Goal: Information Seeking & Learning: Find specific fact

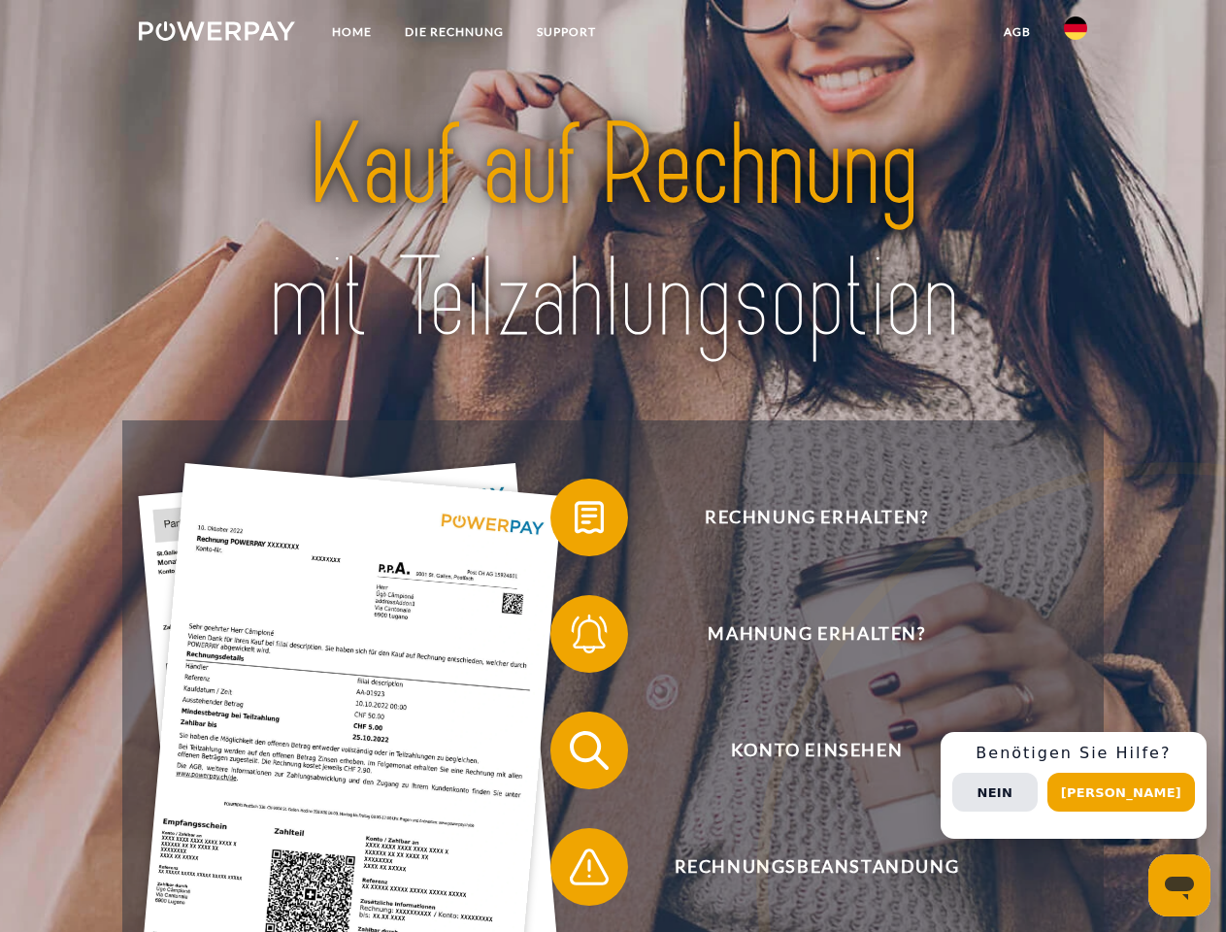
click at [217, 34] on img at bounding box center [217, 30] width 156 height 19
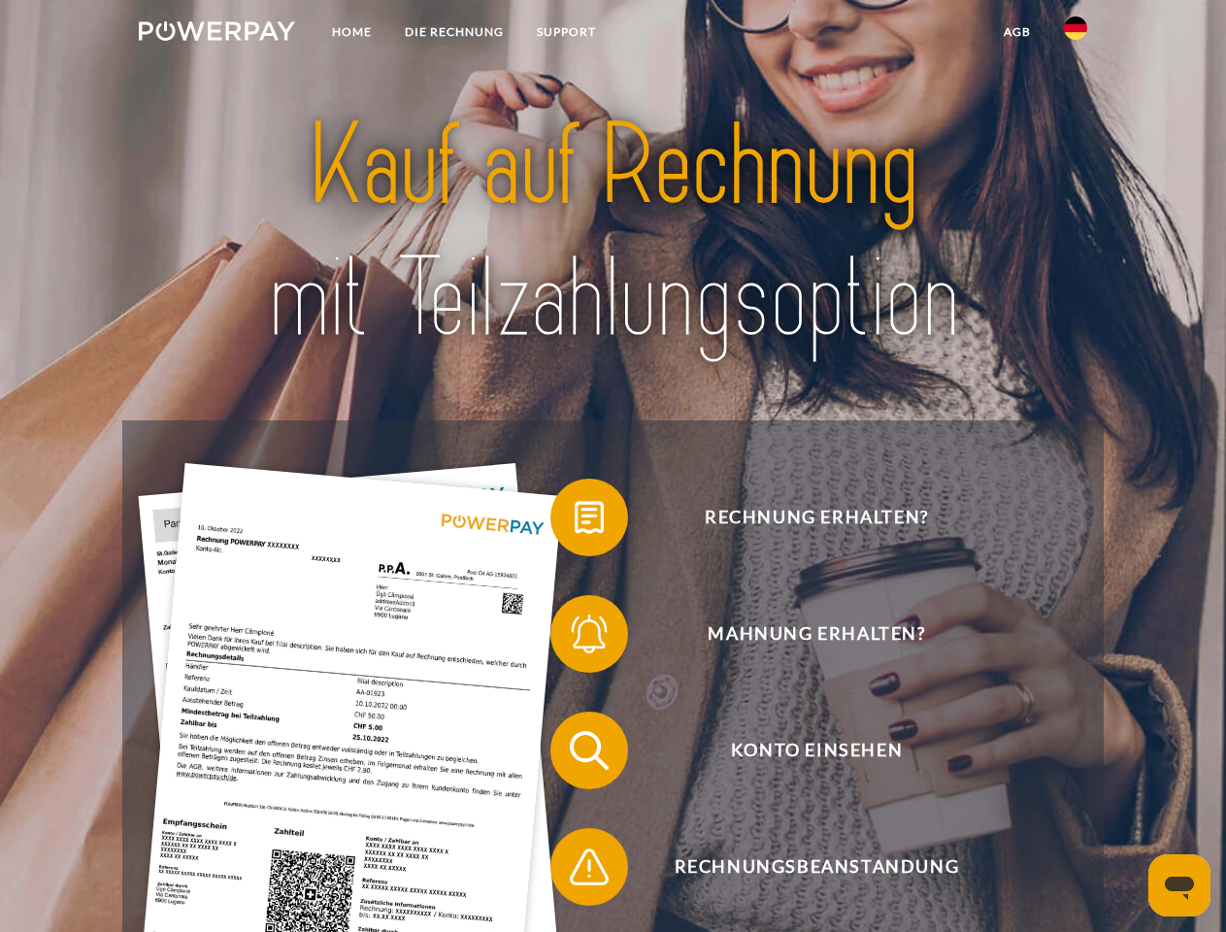
click at [1076, 34] on img at bounding box center [1075, 28] width 23 height 23
click at [1017, 32] on link "agb" at bounding box center [1018, 32] width 60 height 35
click at [575, 521] on span at bounding box center [560, 517] width 97 height 97
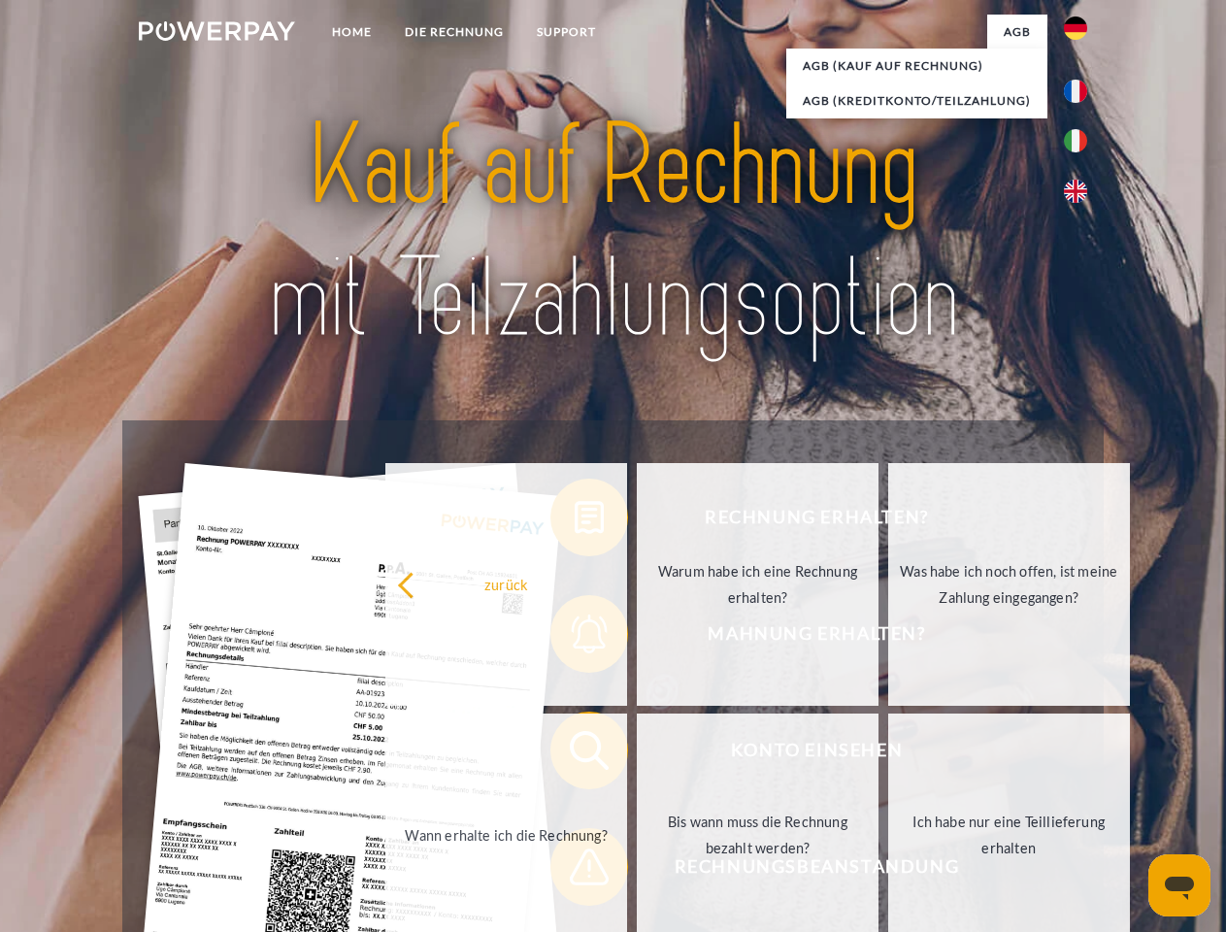
click at [575, 638] on div "Rechnung erhalten? Mahnung erhalten? Konto einsehen" at bounding box center [612, 808] width 981 height 777
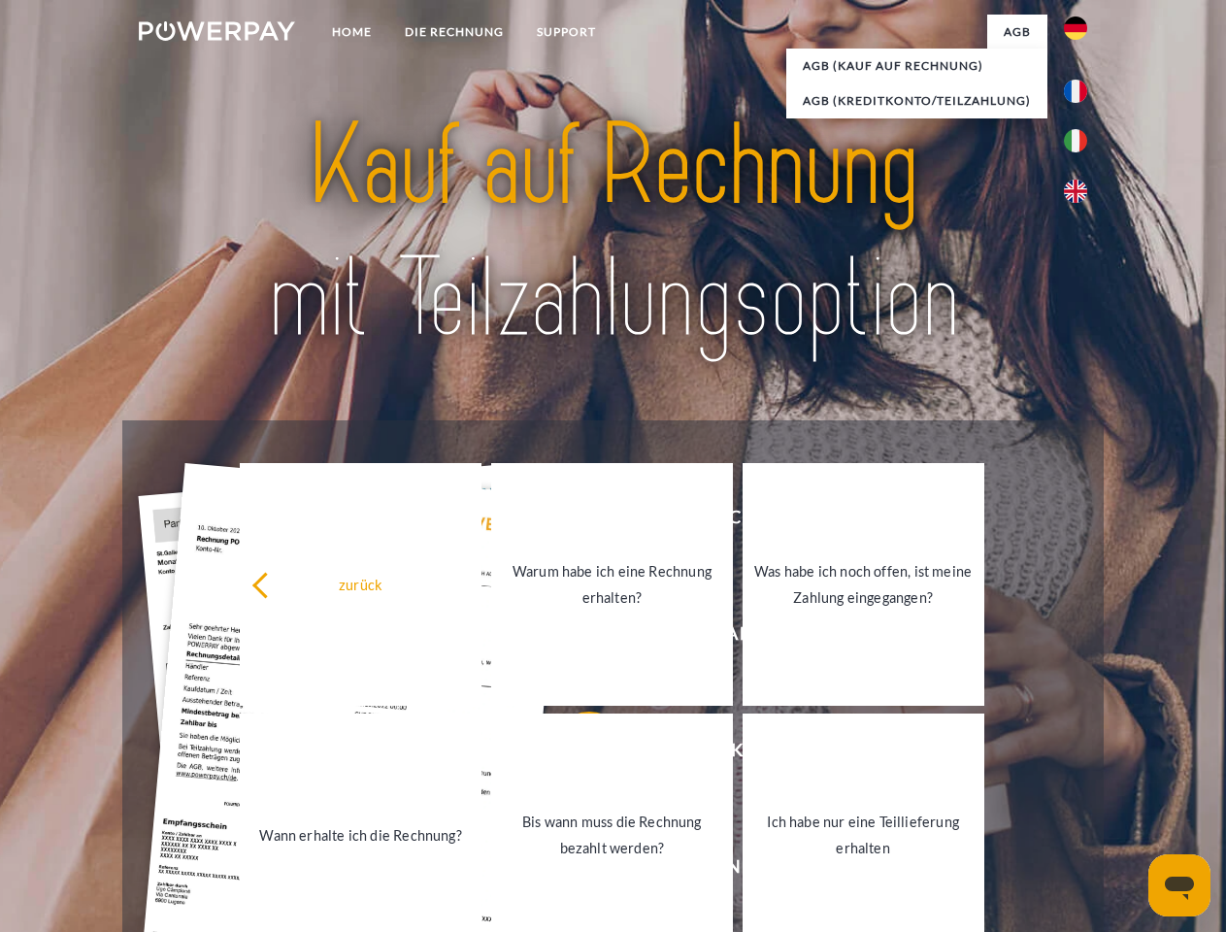
click at [575, 755] on link "Bis wann muss die Rechnung bezahlt werden?" at bounding box center [612, 835] width 242 height 243
click at [575, 871] on link "Bis wann muss die Rechnung bezahlt werden?" at bounding box center [612, 835] width 242 height 243
click at [1081, 786] on div "Rechnung erhalten? Mahnung erhalten? Konto einsehen" at bounding box center [612, 808] width 981 height 777
click at [1033, 790] on span "Konto einsehen" at bounding box center [817, 751] width 476 height 78
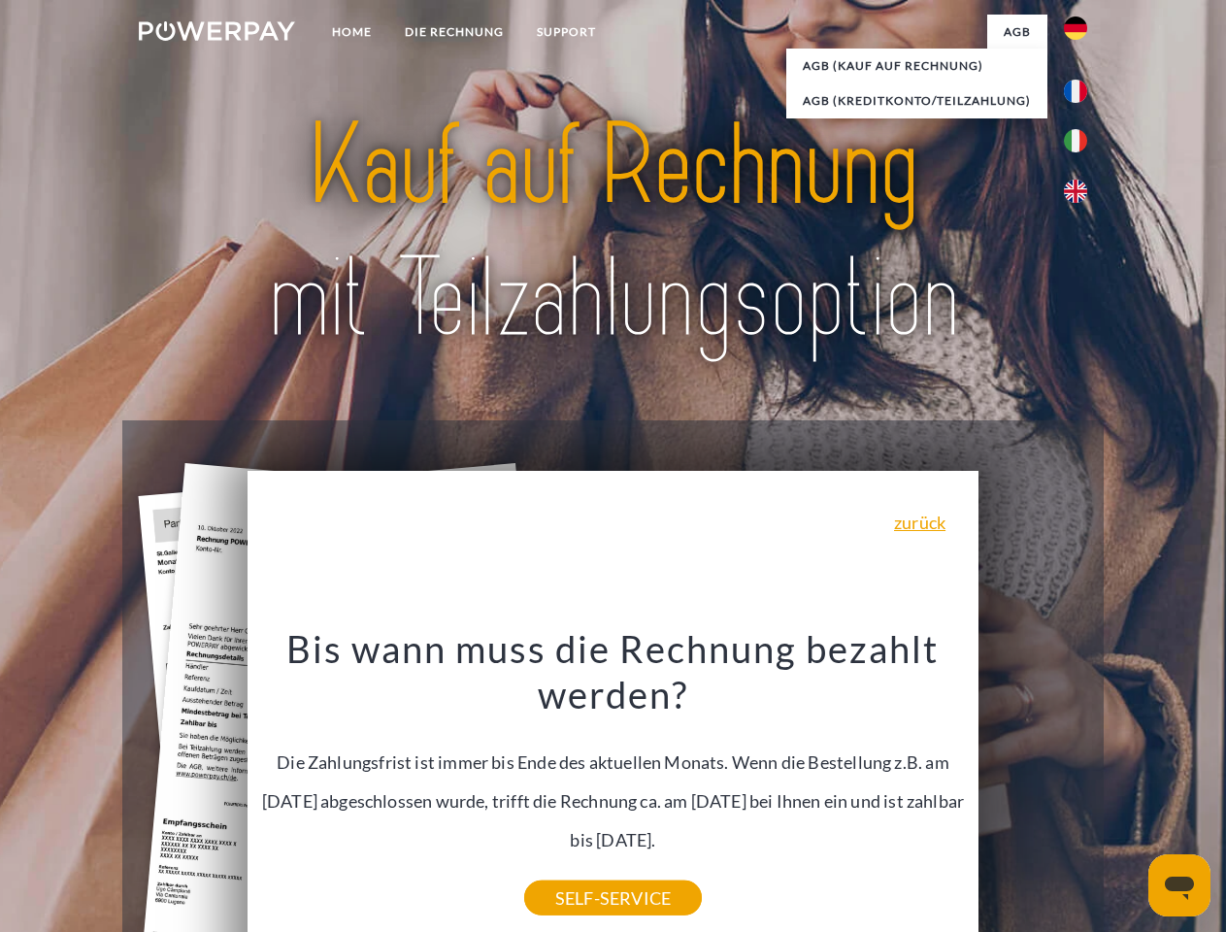
click at [1128, 792] on header "Home DIE RECHNUNG SUPPORT" at bounding box center [613, 670] width 1226 height 1341
